Goal: Information Seeking & Learning: Learn about a topic

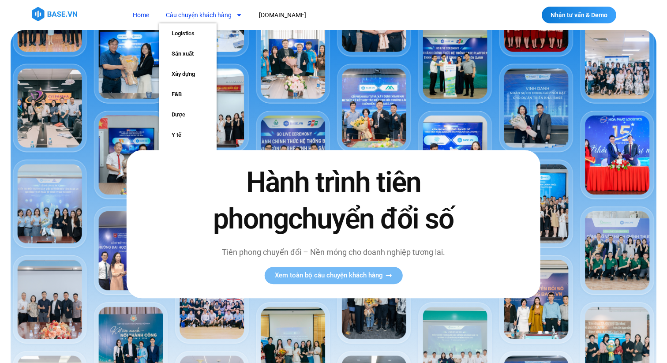
click at [229, 14] on link "Câu chuyện khách hàng" at bounding box center [204, 15] width 90 height 16
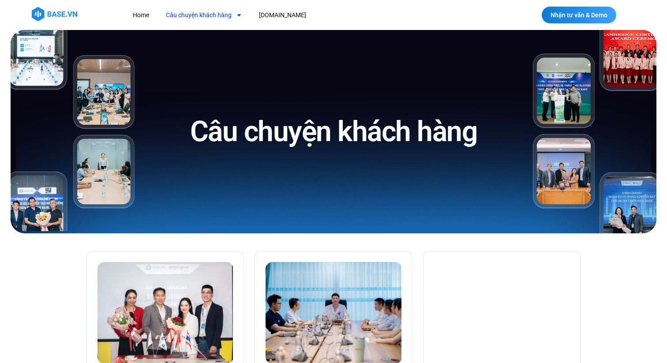
drag, startPoint x: 0, startPoint y: 0, endPoint x: 229, endPoint y: 14, distance: 229.8
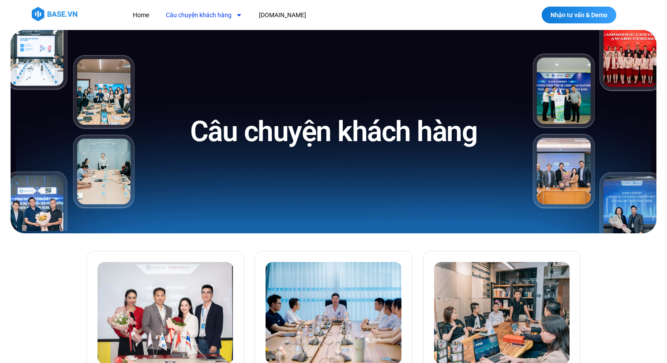
click at [229, 14] on link "Câu chuyện khách hàng" at bounding box center [204, 15] width 90 height 16
click at [190, 15] on link "Câu chuyện khách hàng" at bounding box center [204, 15] width 90 height 16
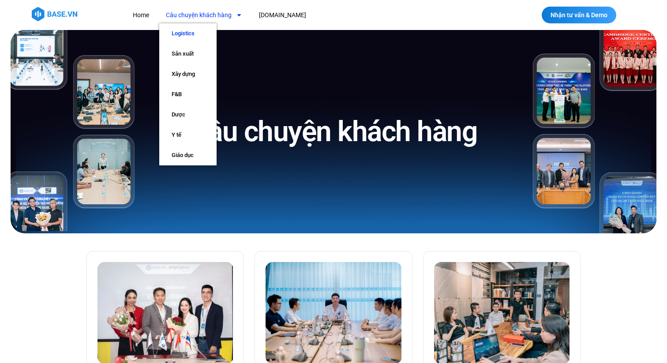
click at [182, 31] on link "Logistics" at bounding box center [187, 33] width 57 height 20
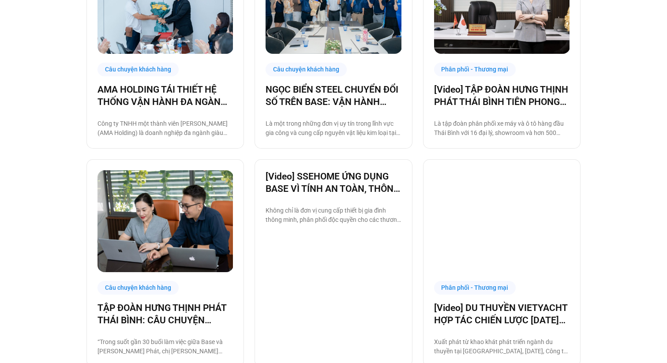
scroll to position [246, 0]
